Goal: Information Seeking & Learning: Find specific page/section

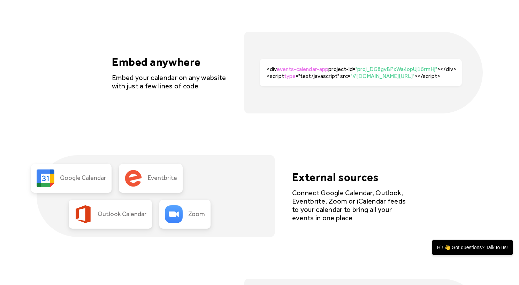
scroll to position [1457, 0]
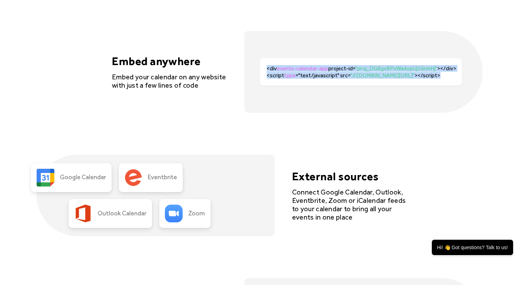
drag, startPoint x: 266, startPoint y: 68, endPoint x: 462, endPoint y: 84, distance: 196.8
click at [462, 84] on div "<div events-calendar-app project-id= "proj_DG8gvBPxWa4opUj16rmHj" ></div><scrip…" at bounding box center [363, 72] width 238 height 82
click at [450, 132] on div "Month Week Agenda cards Flexible layouts Choose from 4 different layouts: Month…" at bounding box center [260, 257] width 446 height 701
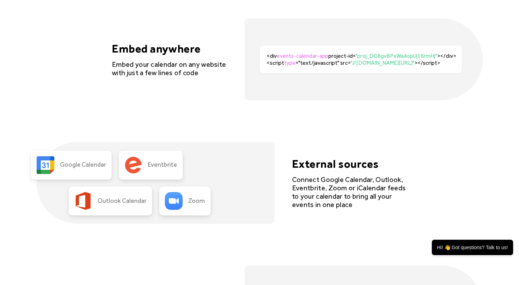
scroll to position [1469, 0]
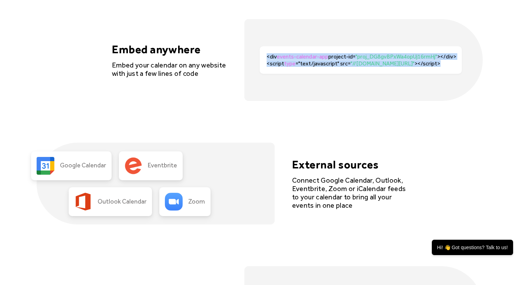
drag, startPoint x: 268, startPoint y: 57, endPoint x: 467, endPoint y: 71, distance: 200.1
click at [467, 71] on div "<div events-calendar-app project-id= "proj_DG8gvBPxWa4opUj16rmHj" ></div><scrip…" at bounding box center [363, 60] width 238 height 82
click at [406, 91] on div "<div events-calendar-app project-id= "proj_DG8gvBPxWa4opUj16rmHj" ></div><scrip…" at bounding box center [363, 60] width 238 height 82
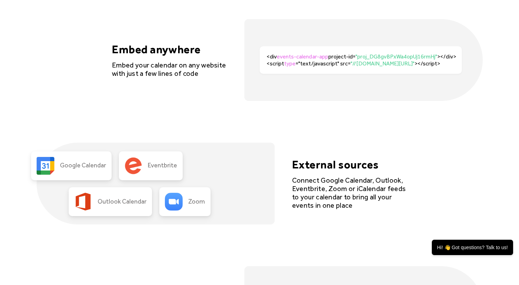
click at [496, 122] on div "Features Month Week Agenda cards Flexible layouts Choose from 4 different layou…" at bounding box center [259, 246] width 519 height 855
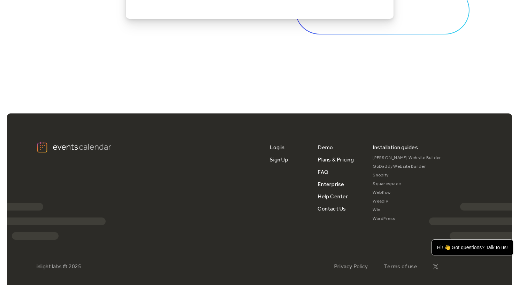
scroll to position [2320, 0]
click at [323, 173] on link "FAQ" at bounding box center [322, 172] width 11 height 12
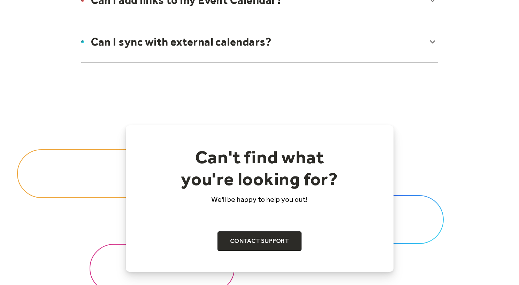
scroll to position [643, 0]
